Goal: Task Accomplishment & Management: Complete application form

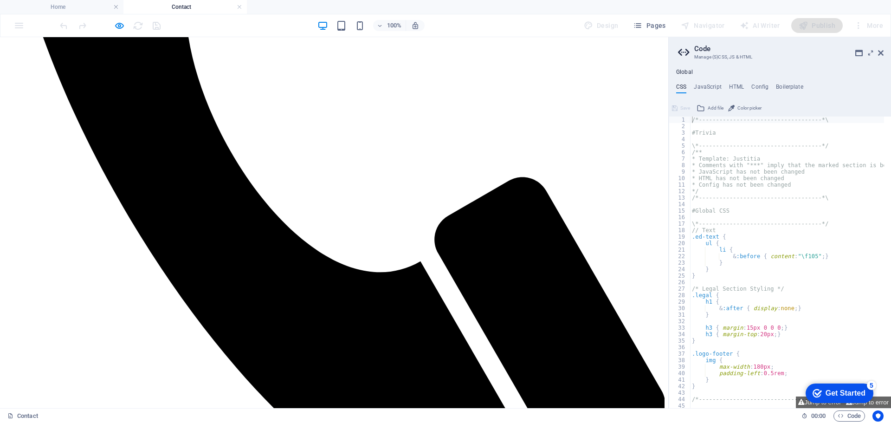
scroll to position [464, 0]
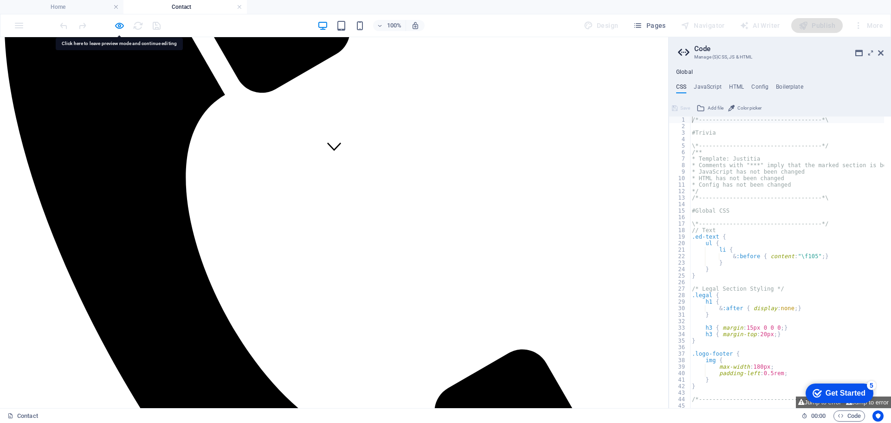
scroll to position [232, 0]
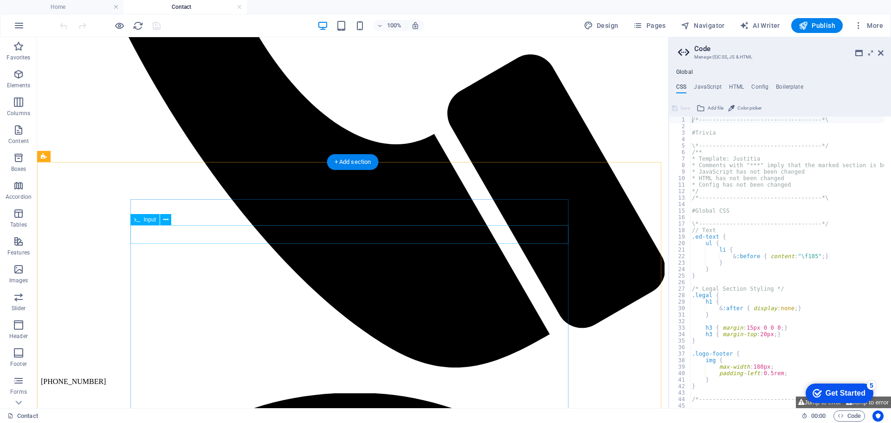
scroll to position [511, 0]
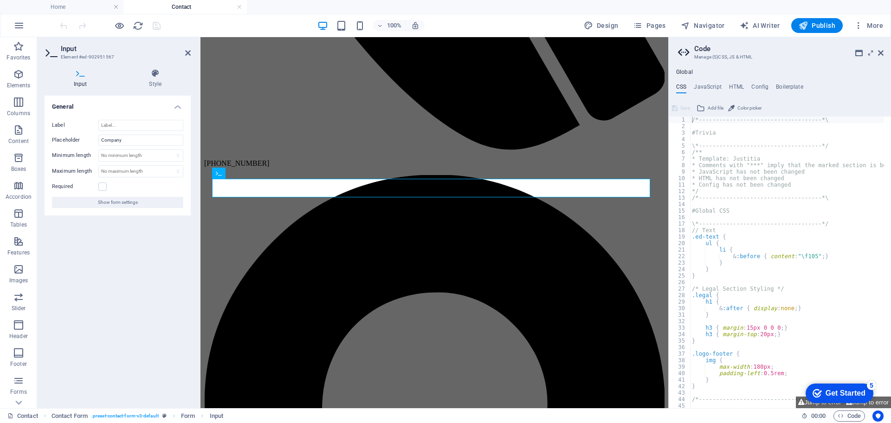
click at [158, 190] on div "Required" at bounding box center [117, 186] width 131 height 11
type input "g"
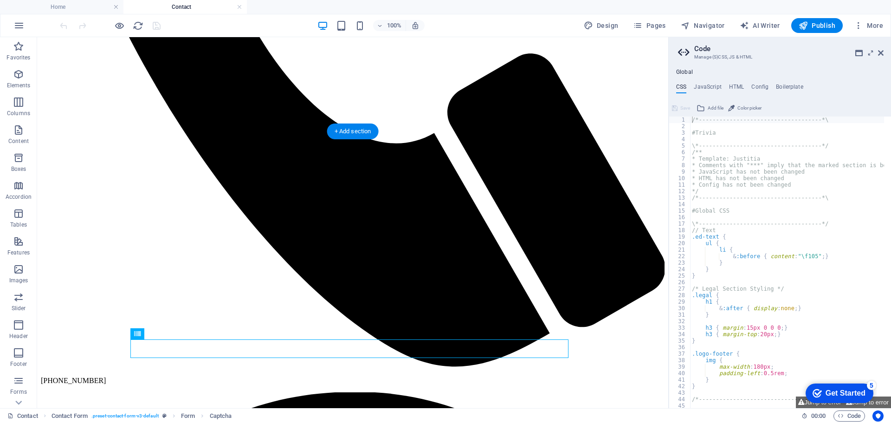
drag, startPoint x: 378, startPoint y: 359, endPoint x: 539, endPoint y: 359, distance: 161.5
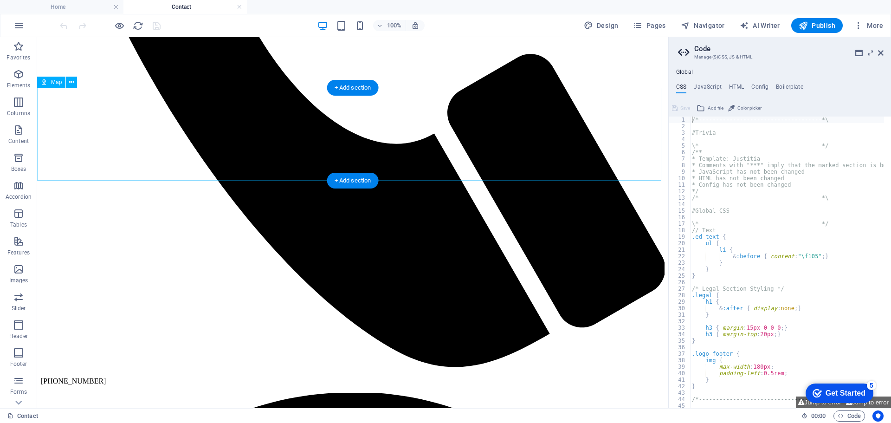
scroll to position [569, 0]
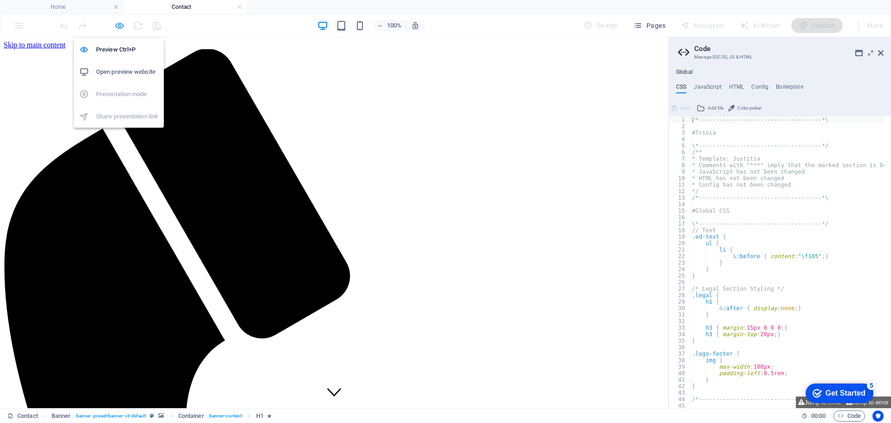
click at [117, 24] on icon "button" at bounding box center [119, 25] width 11 height 11
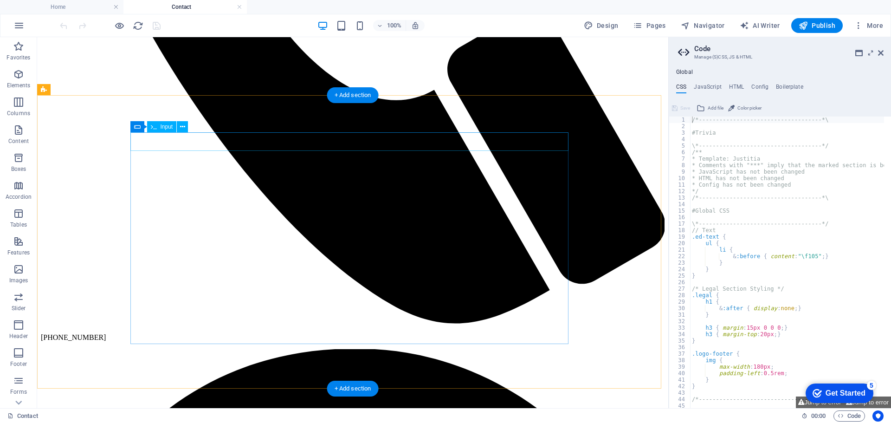
scroll to position [557, 0]
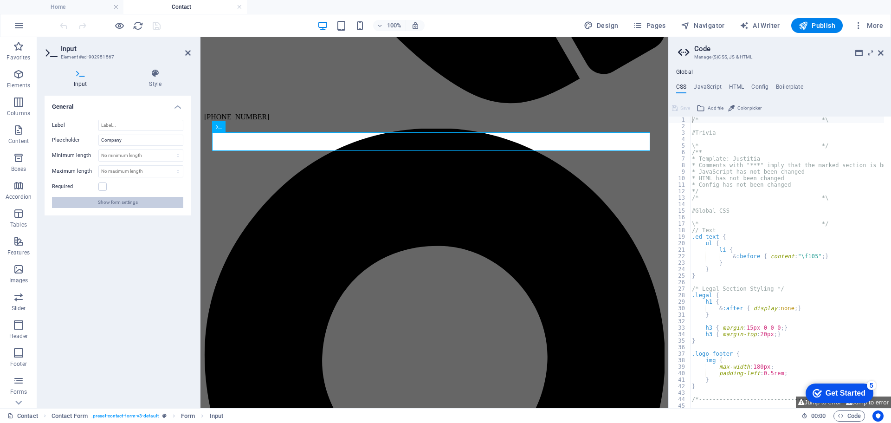
click at [130, 201] on span "Show form settings" at bounding box center [118, 202] width 40 height 11
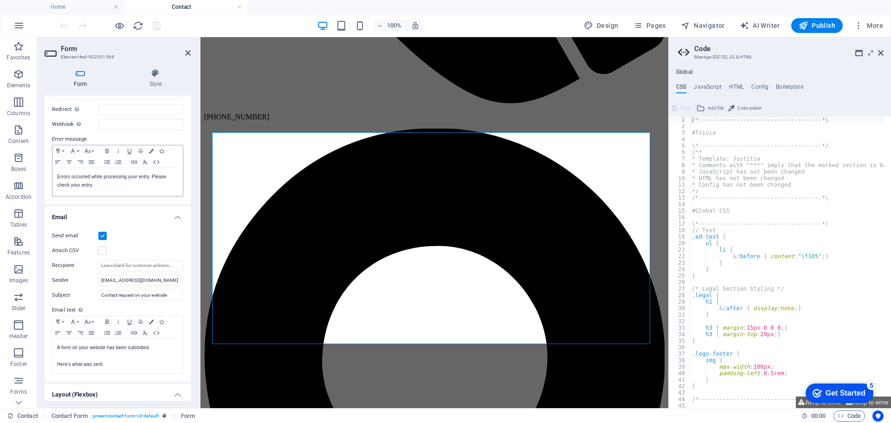
scroll to position [139, 0]
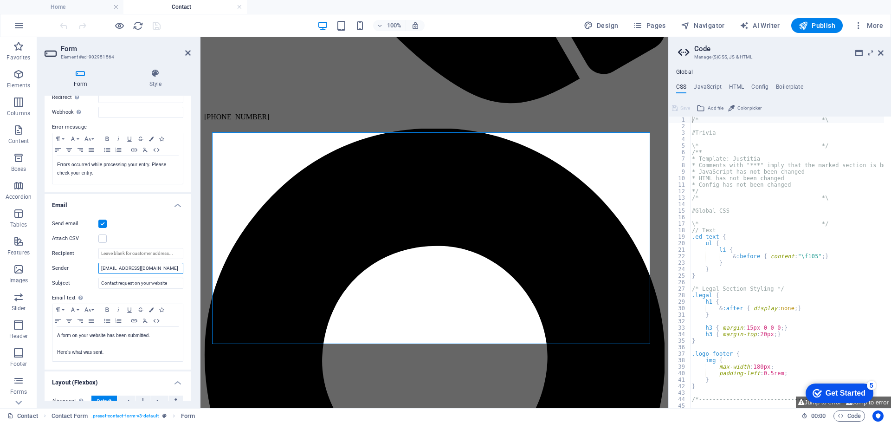
drag, startPoint x: 146, startPoint y: 268, endPoint x: 80, endPoint y: 265, distance: 66.5
click at [84, 265] on div "Sender [EMAIL_ADDRESS][DOMAIN_NAME]" at bounding box center [117, 268] width 131 height 11
click at [170, 253] on input "Recipient" at bounding box center [140, 253] width 85 height 11
paste input "[EMAIL_ADDRESS][DOMAIN_NAME]"
type input "[EMAIL_ADDRESS][DOMAIN_NAME]"
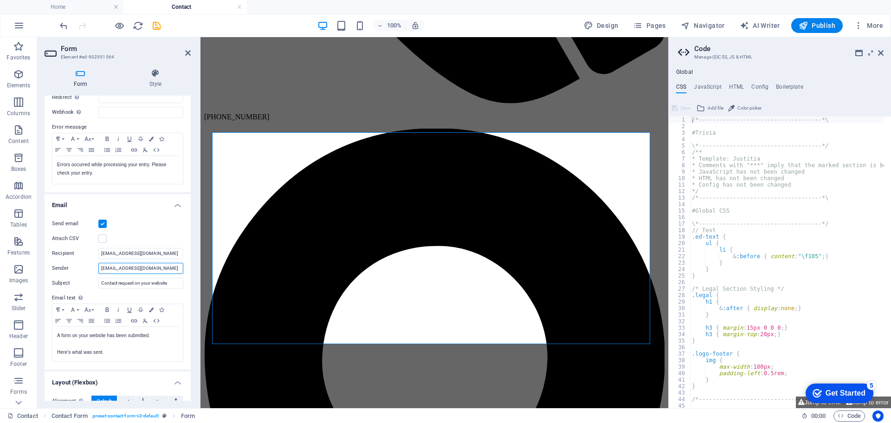
drag, startPoint x: 143, startPoint y: 268, endPoint x: 72, endPoint y: 259, distance: 72.1
click at [73, 260] on div "Send email Attach CSV Recipient [EMAIL_ADDRESS][DOMAIN_NAME] Sender [EMAIL_ADDR…" at bounding box center [118, 290] width 146 height 159
click at [137, 282] on input "Contact request on your website" at bounding box center [140, 283] width 85 height 11
click at [141, 268] on input "[EMAIL_ADDRESS][DOMAIN_NAME]" at bounding box center [140, 268] width 85 height 11
drag, startPoint x: 149, startPoint y: 267, endPoint x: 82, endPoint y: 263, distance: 66.5
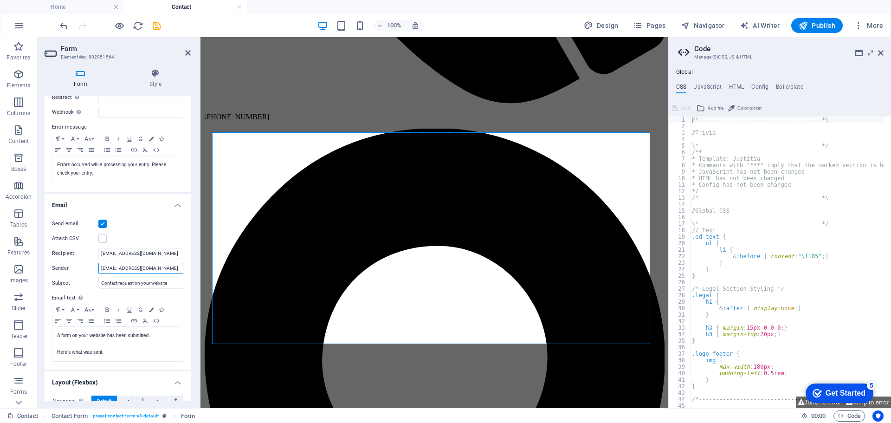
click at [82, 263] on div "Sender [EMAIL_ADDRESS][DOMAIN_NAME]" at bounding box center [117, 268] width 131 height 11
click at [117, 266] on input "[EMAIL_ADDRESS][DOMAIN_NAME]" at bounding box center [140, 268] width 85 height 11
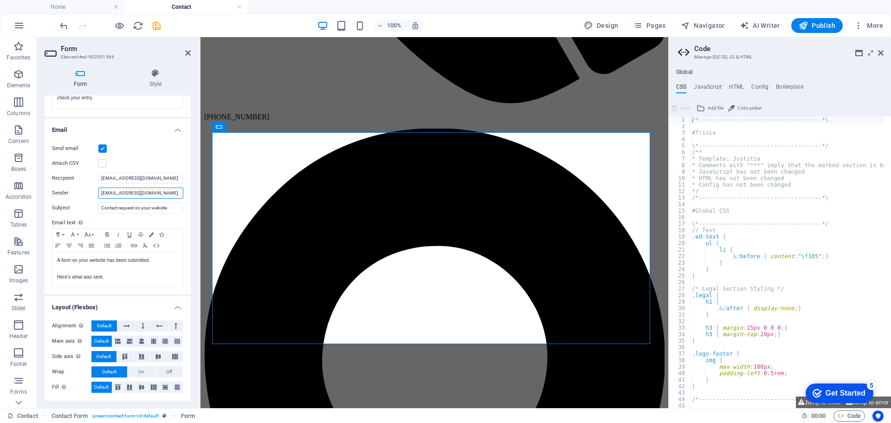
scroll to position [122, 0]
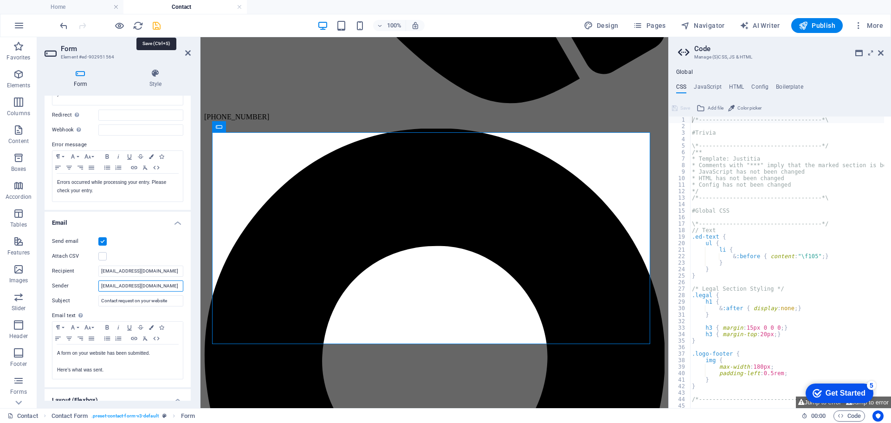
type input "[EMAIL_ADDRESS][DOMAIN_NAME]"
click at [152, 25] on icon "save" at bounding box center [156, 25] width 11 height 11
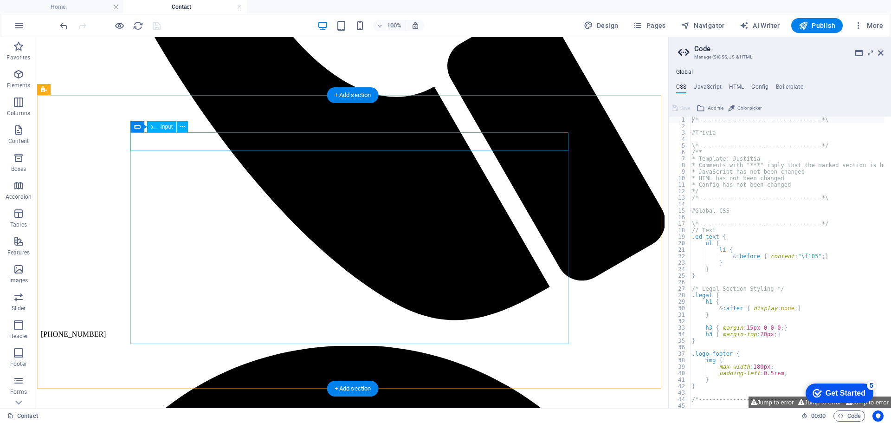
click at [180, 124] on icon at bounding box center [182, 127] width 5 height 10
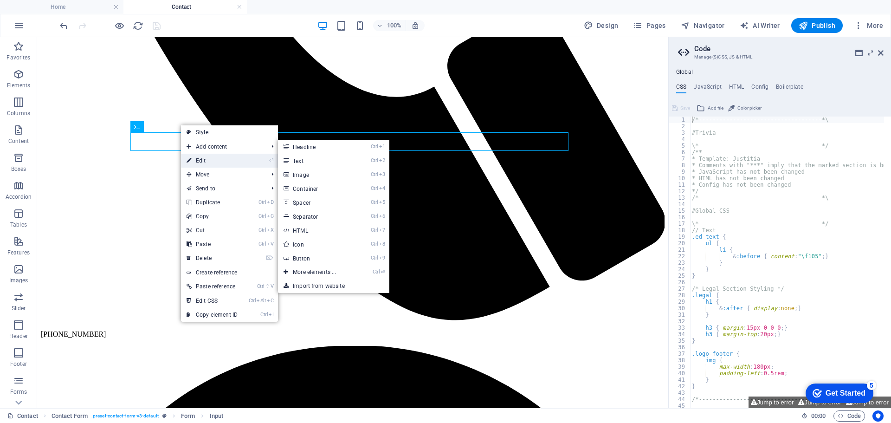
click at [198, 159] on link "⏎ Edit" at bounding box center [212, 161] width 62 height 14
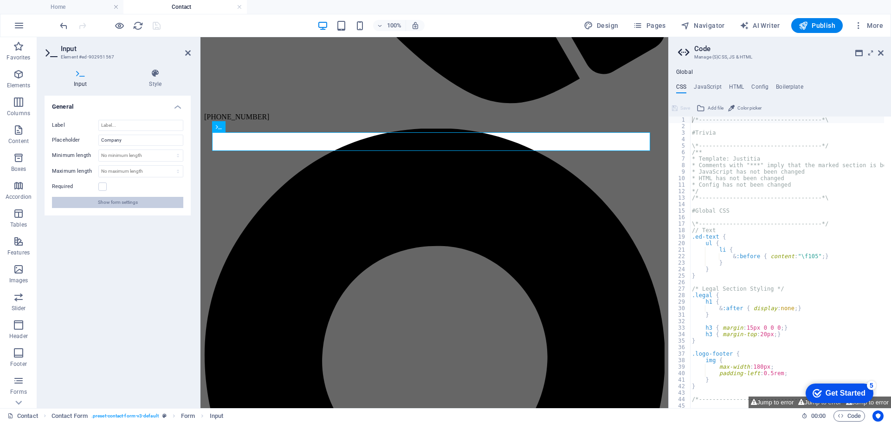
click at [130, 200] on span "Show form settings" at bounding box center [118, 202] width 40 height 11
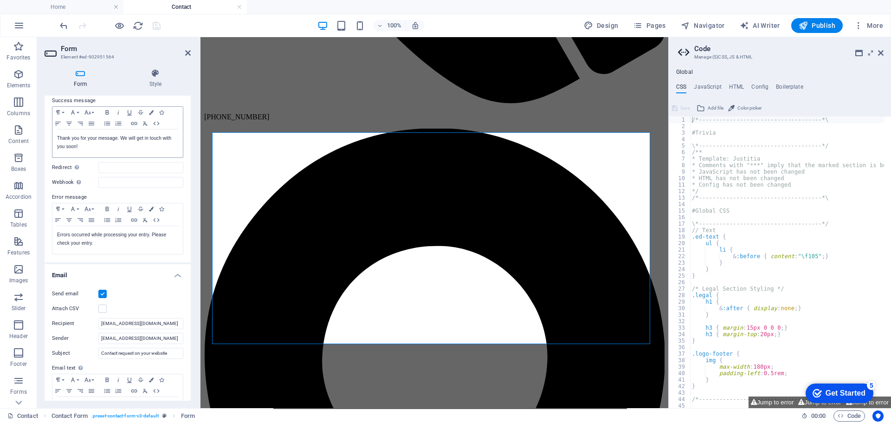
scroll to position [93, 0]
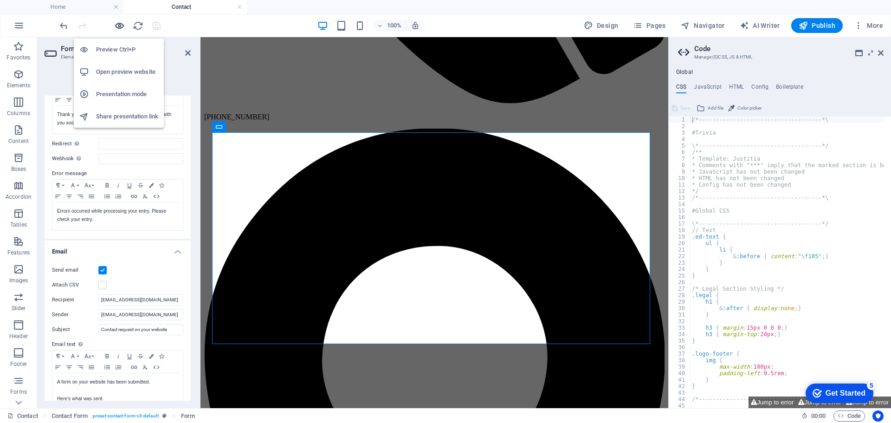
click at [121, 25] on icon "button" at bounding box center [119, 25] width 11 height 11
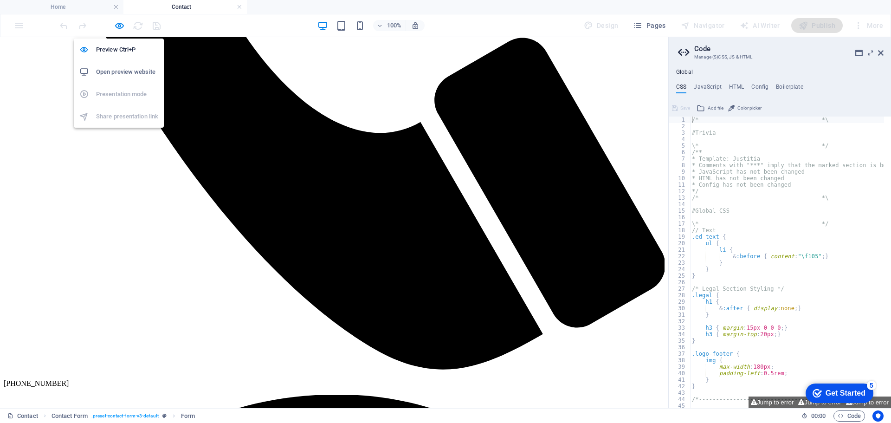
click at [121, 70] on h6 "Open preview website" at bounding box center [127, 71] width 62 height 11
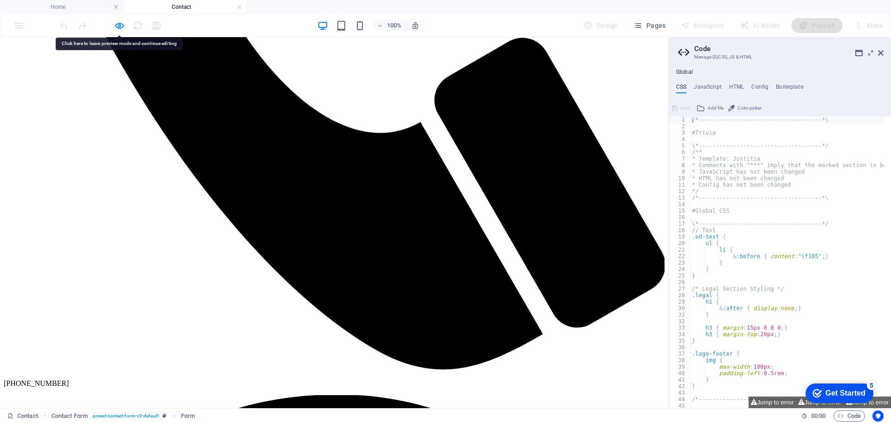
drag, startPoint x: 150, startPoint y: 142, endPoint x: 504, endPoint y: 365, distance: 418.0
drag, startPoint x: 154, startPoint y: 162, endPoint x: 49, endPoint y: 148, distance: 105.4
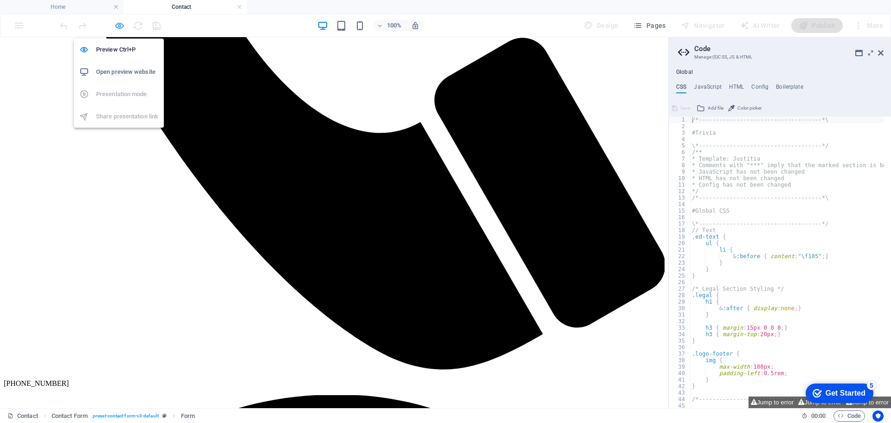
click at [119, 25] on icon "button" at bounding box center [119, 25] width 11 height 11
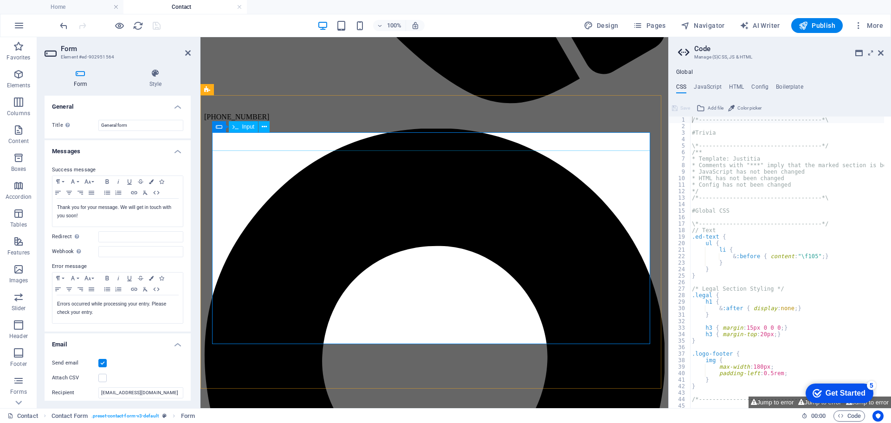
drag, startPoint x: 250, startPoint y: 142, endPoint x: 213, endPoint y: 138, distance: 37.3
drag, startPoint x: 248, startPoint y: 141, endPoint x: 178, endPoint y: 139, distance: 69.6
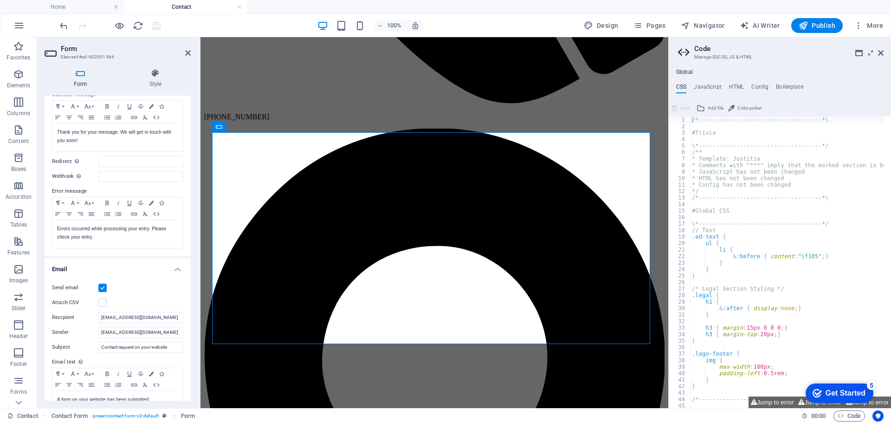
scroll to position [0, 0]
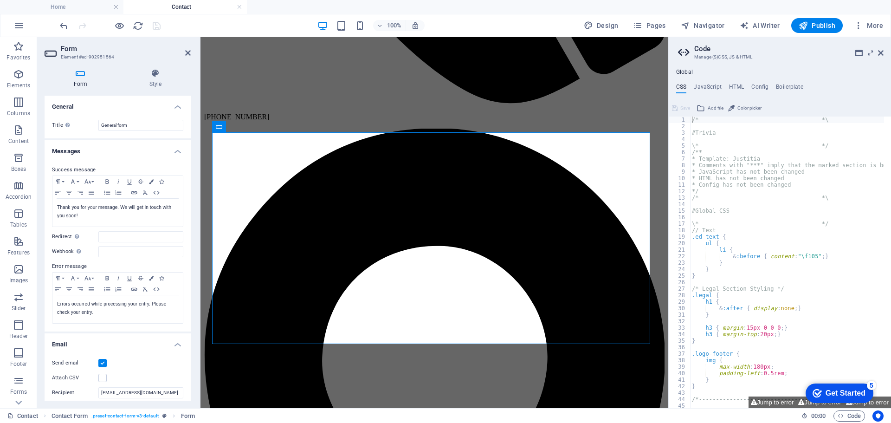
click at [69, 106] on h4 "General" at bounding box center [118, 104] width 146 height 17
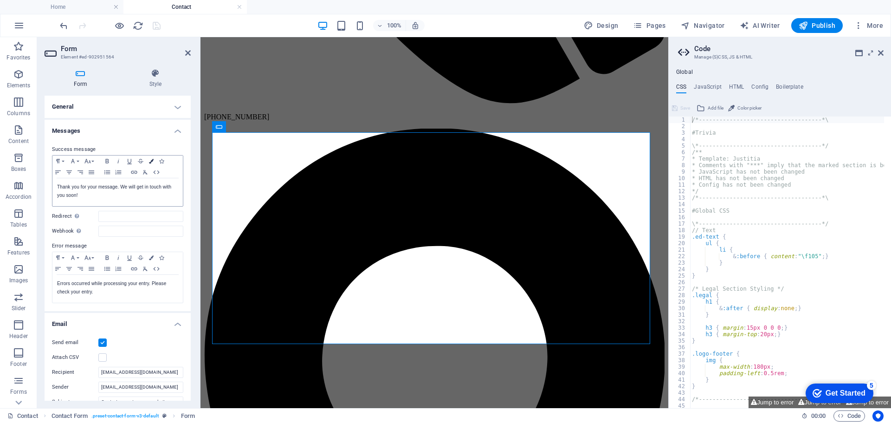
click at [149, 160] on icon "button" at bounding box center [151, 161] width 5 height 5
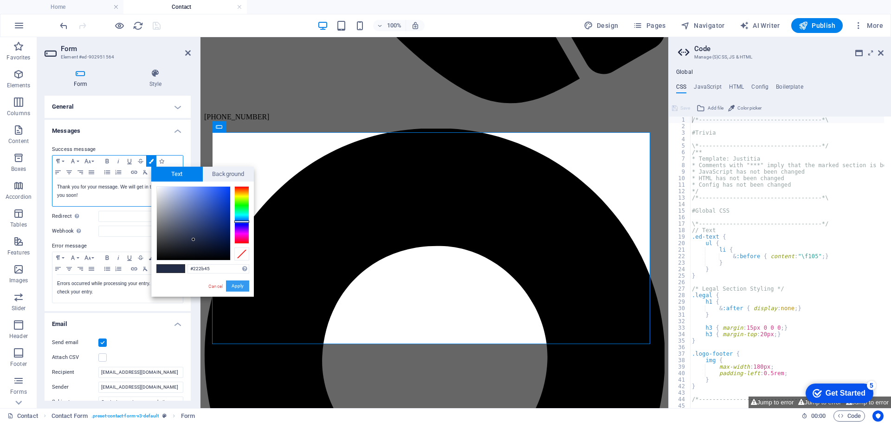
click at [233, 283] on button "Apply" at bounding box center [237, 285] width 23 height 11
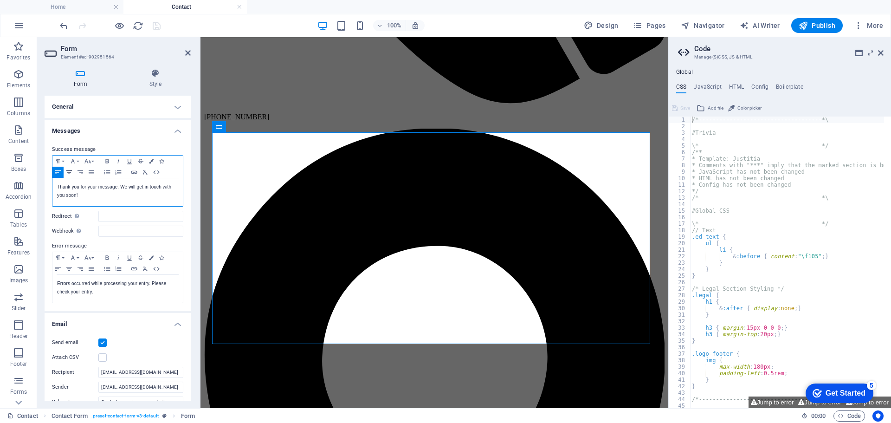
click at [71, 170] on icon "button" at bounding box center [69, 171] width 11 height 7
click at [58, 170] on icon "button" at bounding box center [57, 171] width 11 height 7
click at [109, 160] on icon "button" at bounding box center [106, 161] width 3 height 4
click at [149, 159] on icon "button" at bounding box center [151, 161] width 5 height 5
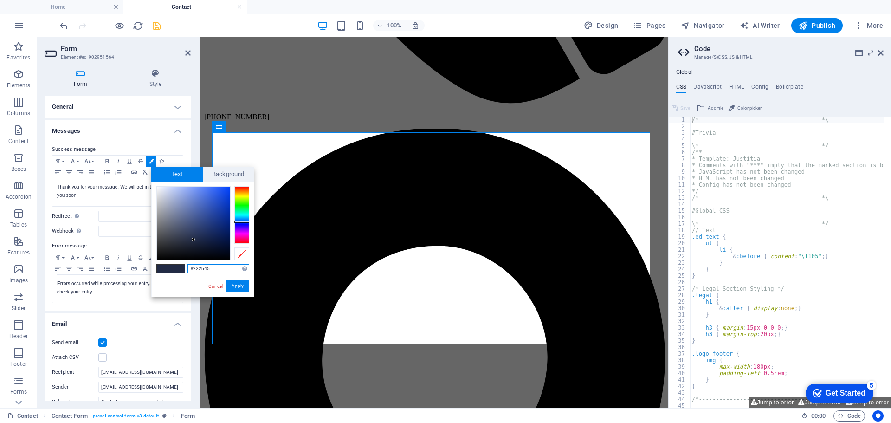
type input "#06080e"
click at [197, 255] on div at bounding box center [193, 223] width 73 height 73
click at [233, 283] on button "Apply" at bounding box center [237, 285] width 23 height 11
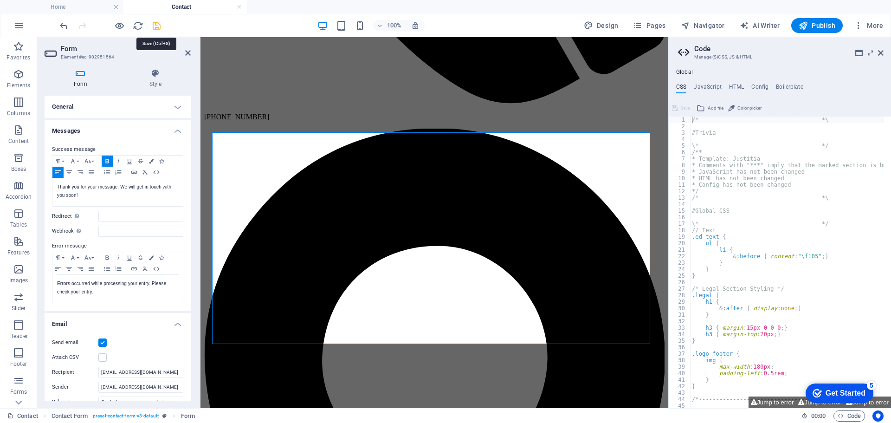
click at [156, 25] on icon "save" at bounding box center [156, 25] width 11 height 11
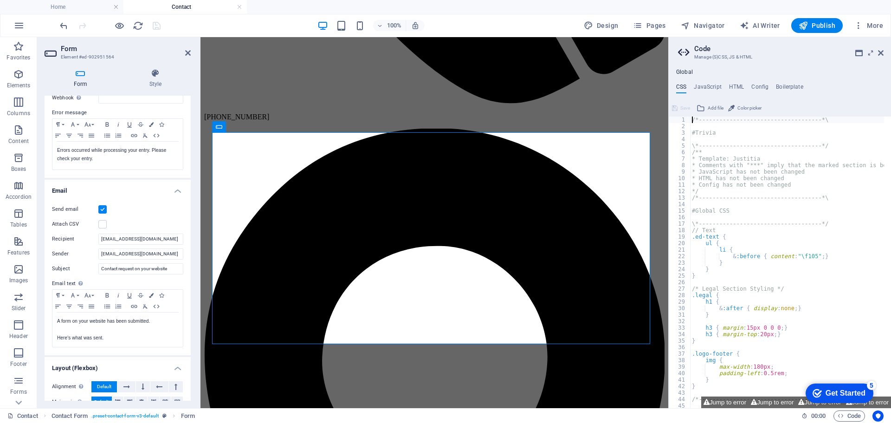
scroll to position [139, 0]
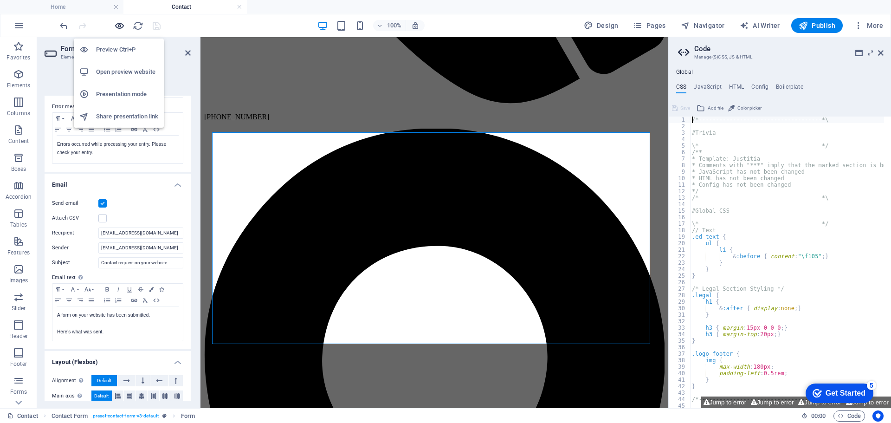
click at [116, 23] on icon "button" at bounding box center [119, 25] width 11 height 11
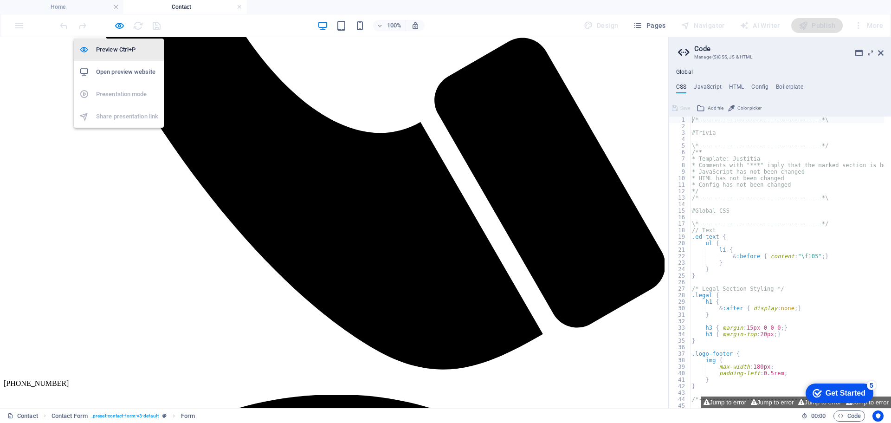
click at [113, 50] on h6 "Preview Ctrl+P" at bounding box center [127, 49] width 62 height 11
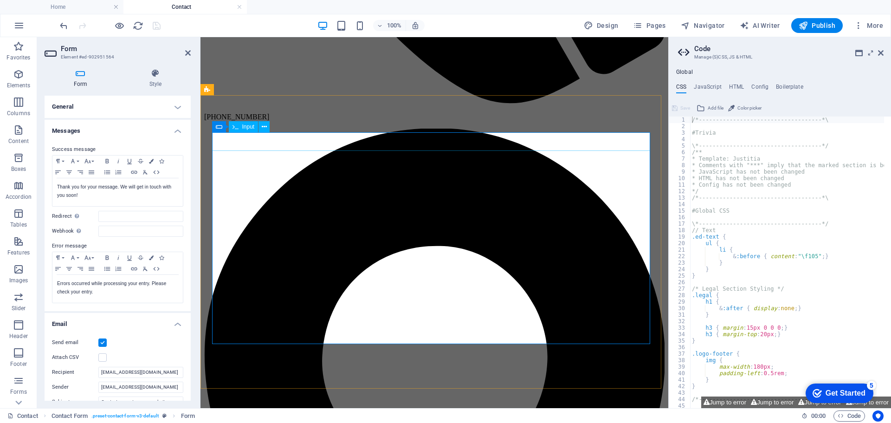
type input "z"
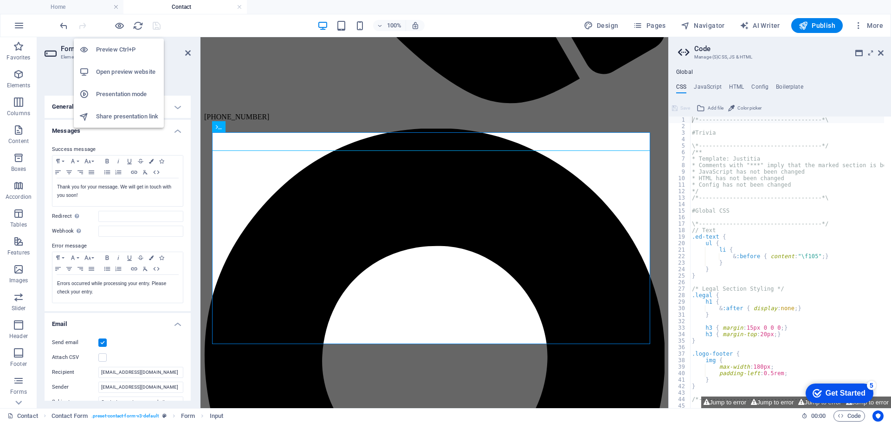
click at [114, 47] on h6 "Preview Ctrl+P" at bounding box center [127, 49] width 62 height 11
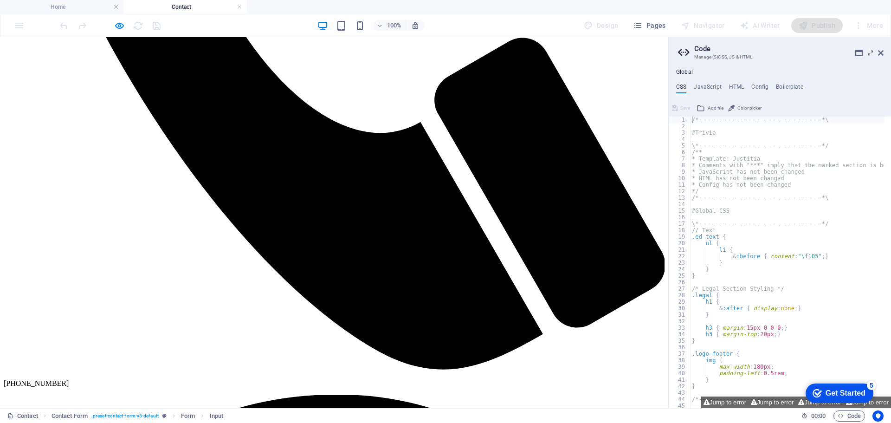
type input "h"
type input "firma"
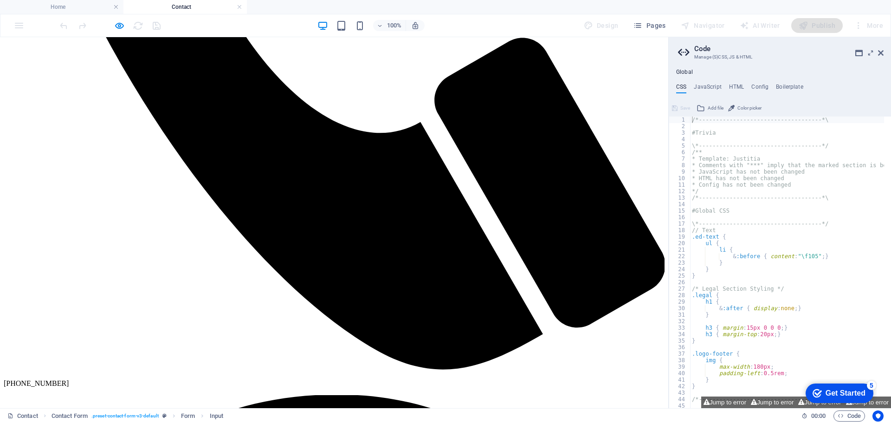
type input "Larissa"
type input "017634384671"
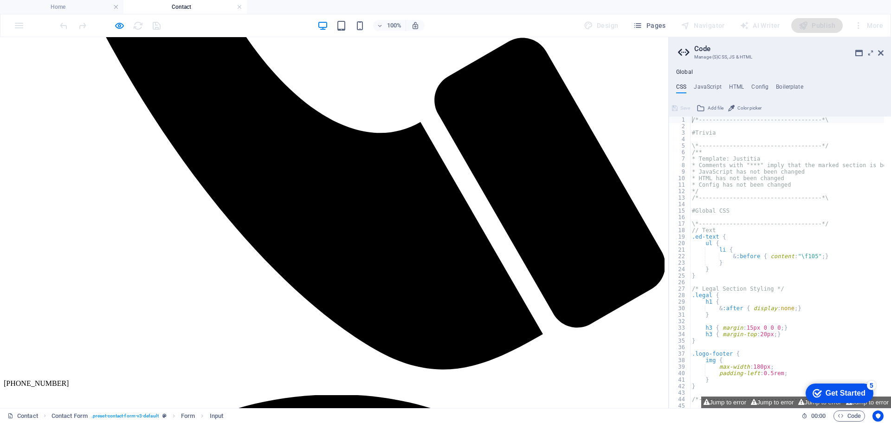
type input "[EMAIL_ADDRESS][DOMAIN_NAME]"
type textarea "xxxxxxxxxxxxxxxxxxx"
checkbox input "true"
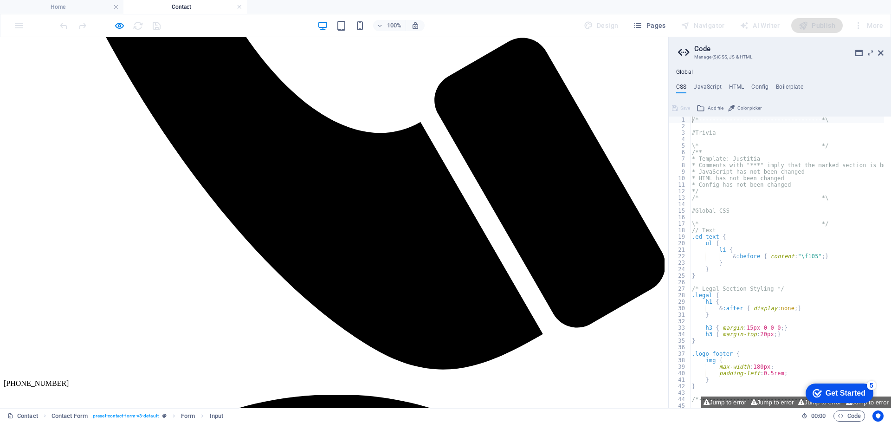
type input "5d389"
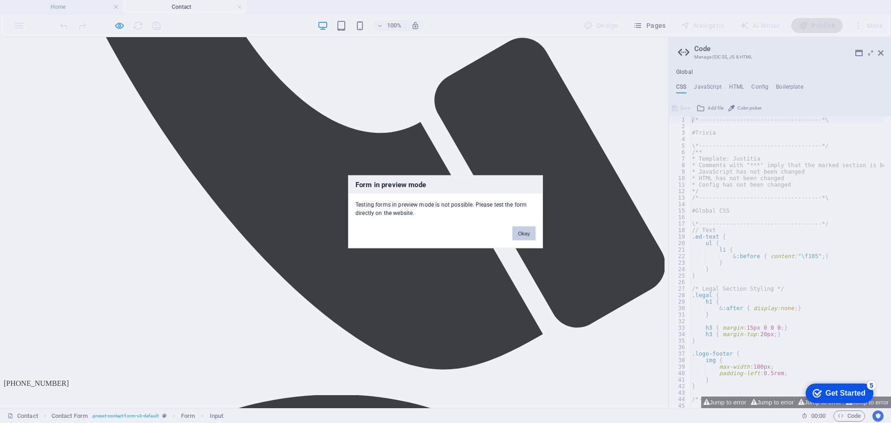
drag, startPoint x: 531, startPoint y: 230, endPoint x: 524, endPoint y: 193, distance: 38.2
click at [531, 230] on button "Okay" at bounding box center [523, 233] width 23 height 14
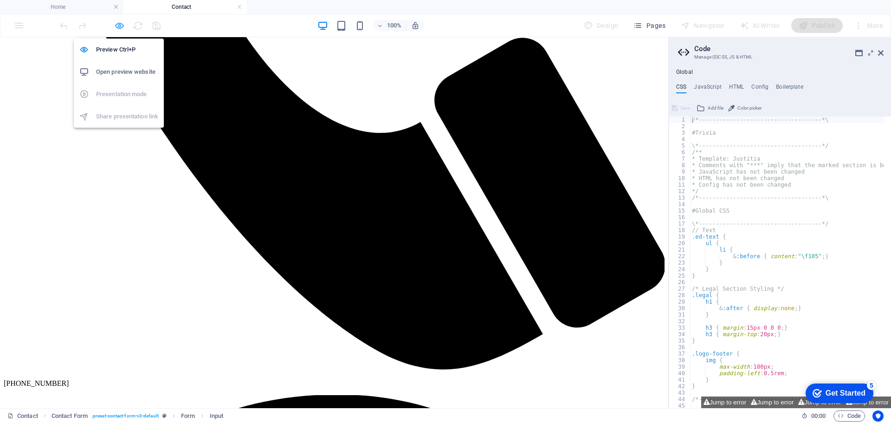
click at [118, 24] on icon "button" at bounding box center [119, 25] width 11 height 11
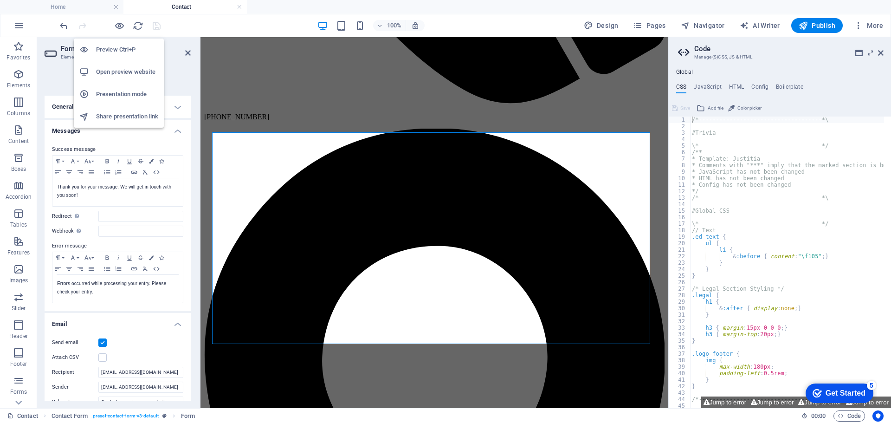
click at [116, 70] on h6 "Open preview website" at bounding box center [127, 71] width 62 height 11
